Goal: Find specific page/section: Find specific page/section

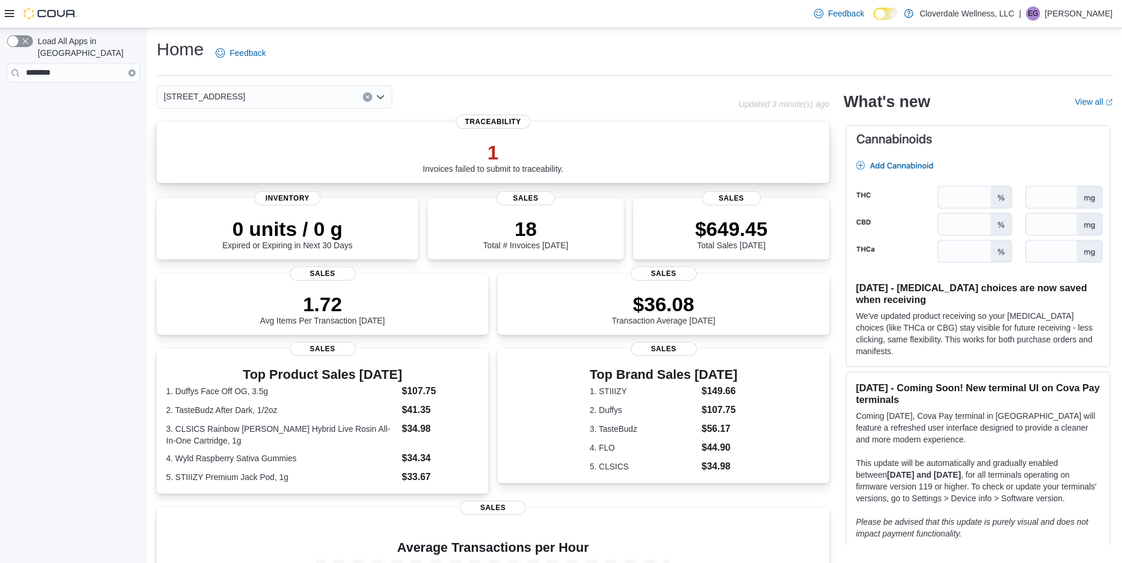
click at [502, 151] on p "1" at bounding box center [493, 153] width 141 height 24
